Goal: Task Accomplishment & Management: Use online tool/utility

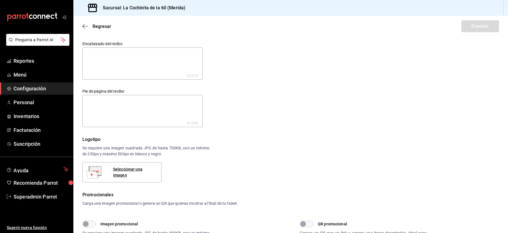
scroll to position [244, 0]
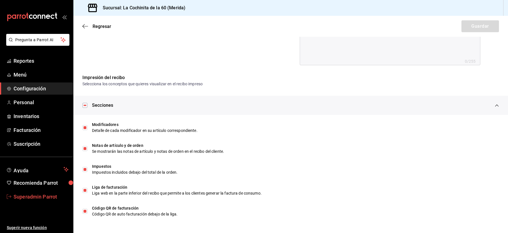
click at [20, 199] on span "Superadmin Parrot" at bounding box center [41, 197] width 55 height 8
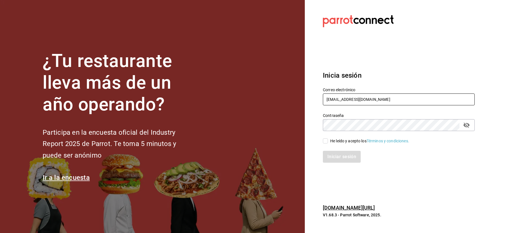
click at [384, 102] on input "cafeandrea@cdmx.com" at bounding box center [399, 99] width 152 height 12
paste input "amorcita@gelatateria"
type input "amorcita@gelatateria.com"
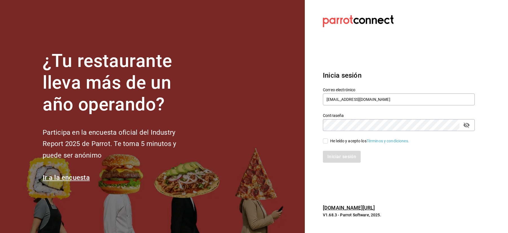
click at [334, 143] on div "He leído y acepto los Términos y condiciones." at bounding box center [369, 141] width 79 height 6
click at [328, 143] on input "He leído y acepto los Términos y condiciones." at bounding box center [325, 140] width 5 height 5
checkbox input "true"
click at [338, 154] on button "Iniciar sesión" at bounding box center [342, 157] width 38 height 12
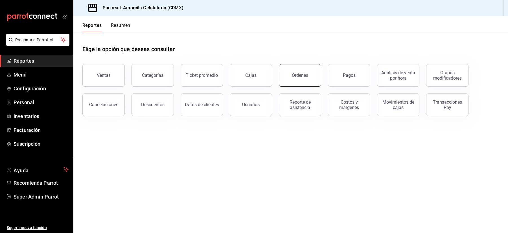
click at [293, 67] on button "Órdenes" at bounding box center [300, 75] width 42 height 23
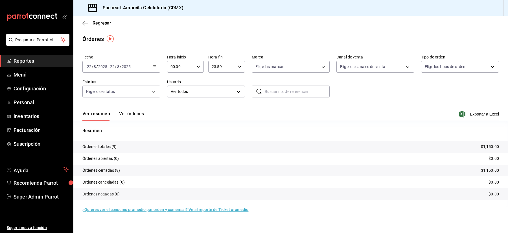
click at [120, 64] on span "/" at bounding box center [121, 66] width 2 height 5
click at [101, 122] on span "Mes actual" at bounding box center [109, 122] width 44 height 6
click at [104, 66] on input "2025" at bounding box center [101, 66] width 10 height 5
click at [111, 134] on span "Año actual" at bounding box center [109, 135] width 44 height 6
